Goal: Task Accomplishment & Management: Manage account settings

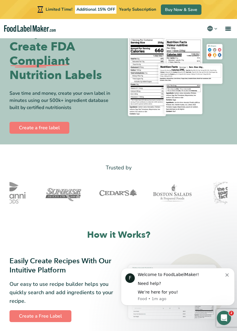
scroll to position [36, 0]
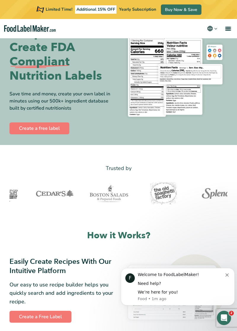
click at [227, 275] on icon "Dismiss notification" at bounding box center [227, 274] width 3 height 3
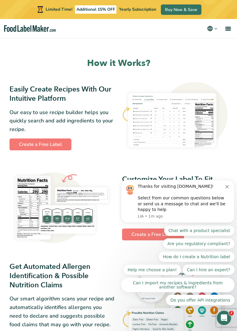
scroll to position [208, 0]
click at [227, 185] on icon "Dismiss notification" at bounding box center [227, 186] width 3 height 3
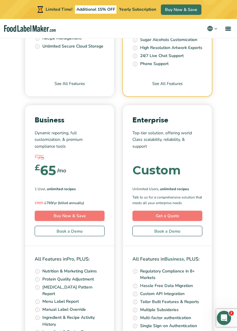
scroll to position [1961, 0]
click at [230, 29] on span "menu" at bounding box center [228, 28] width 6 height 1
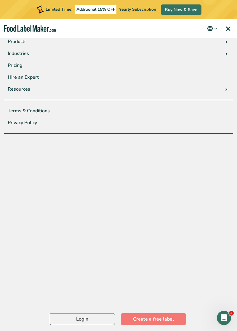
scroll to position [1993, 0]
click at [91, 325] on link "Login" at bounding box center [82, 319] width 65 height 12
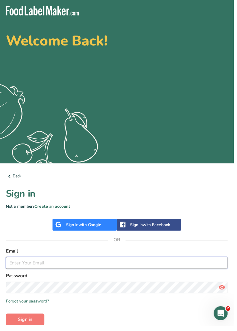
click at [60, 267] on input "email" at bounding box center [118, 267] width 225 height 12
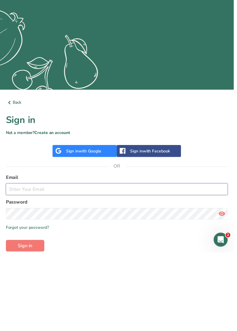
scroll to position [27, 0]
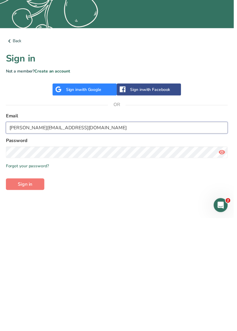
type input "[PERSON_NAME][EMAIL_ADDRESS][DOMAIN_NAME]"
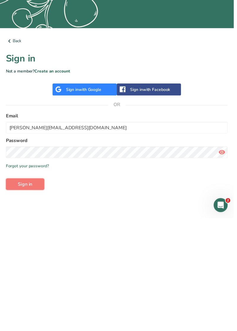
click at [34, 296] on button "Sign in" at bounding box center [25, 296] width 39 height 12
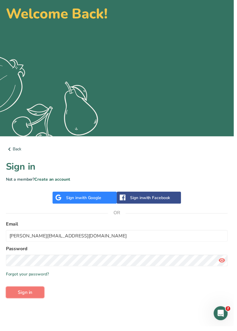
click at [36, 298] on button "Sign in" at bounding box center [25, 296] width 39 height 12
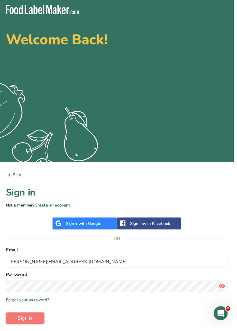
scroll to position [0, 0]
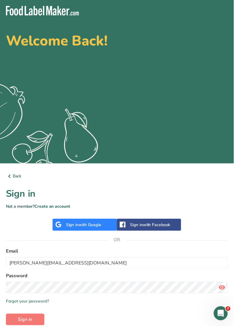
click at [227, 295] on icon at bounding box center [225, 291] width 7 height 11
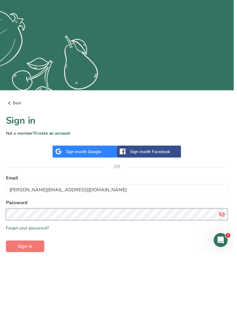
scroll to position [27, 0]
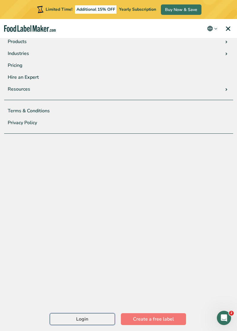
click at [93, 325] on link "Login" at bounding box center [82, 319] width 65 height 12
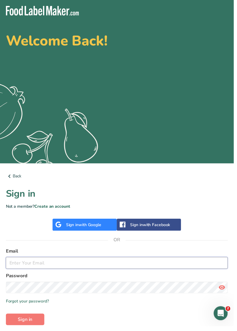
click at [44, 266] on input "email" at bounding box center [118, 267] width 225 height 12
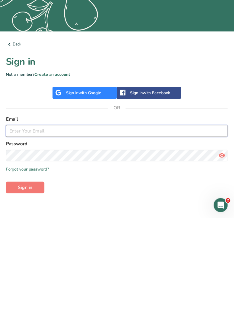
scroll to position [27, 0]
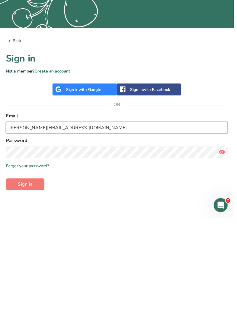
type input "wendy@swfitnesslondon.com"
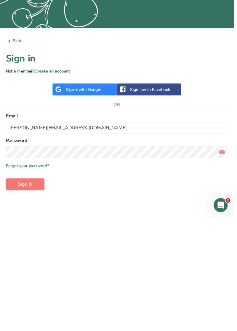
click at [33, 298] on button "Sign in" at bounding box center [25, 296] width 39 height 12
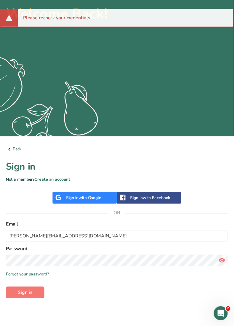
click at [226, 265] on icon at bounding box center [225, 264] width 7 height 11
